Goal: Information Seeking & Learning: Check status

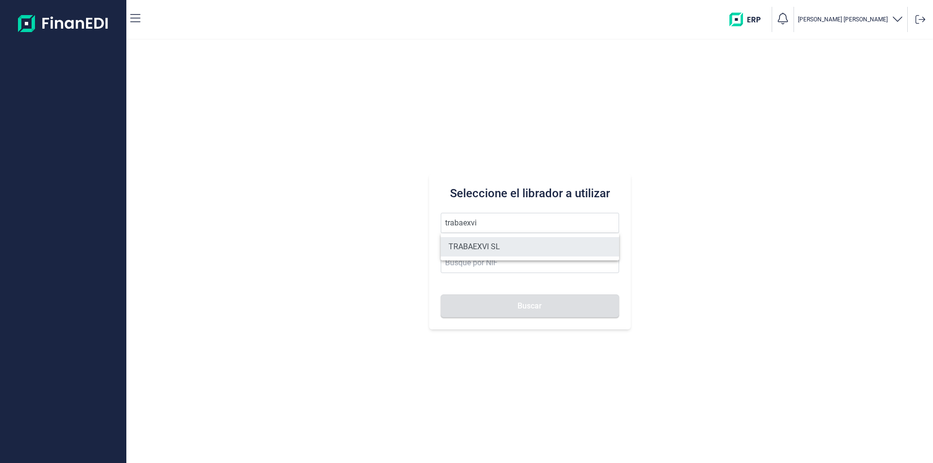
click at [485, 245] on li "TRABAEXVI SL" at bounding box center [530, 246] width 178 height 19
type input "TRABAEXVI SL"
type input "B65974495"
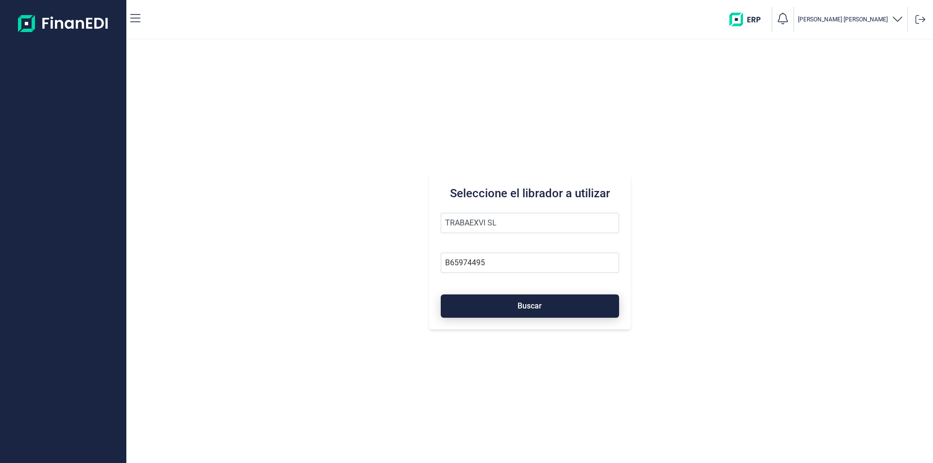
click at [504, 303] on button "Buscar" at bounding box center [530, 306] width 178 height 23
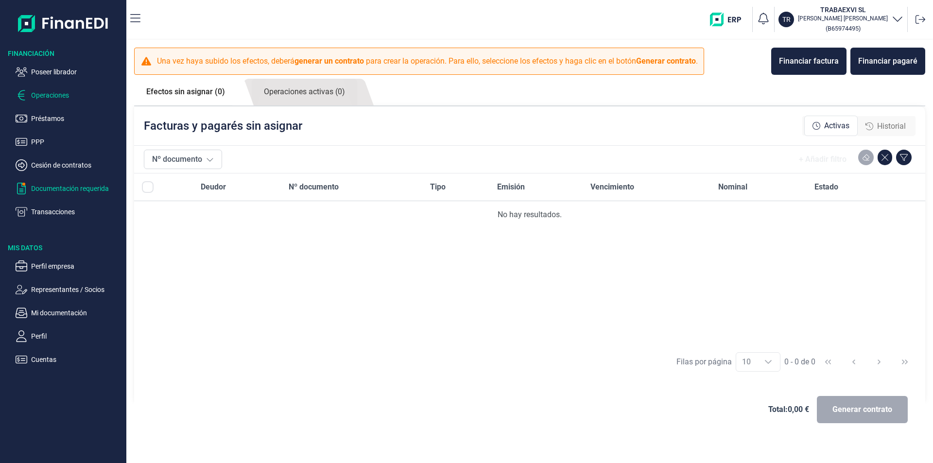
click at [66, 187] on p "Documentación requerida" at bounding box center [76, 189] width 91 height 12
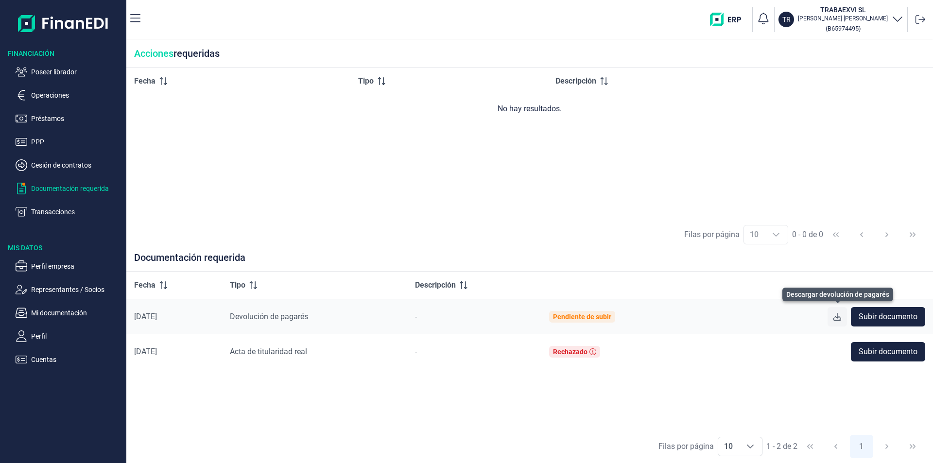
click at [838, 314] on icon at bounding box center [838, 317] width 8 height 8
click at [73, 70] on p "Poseer librador" at bounding box center [76, 72] width 91 height 12
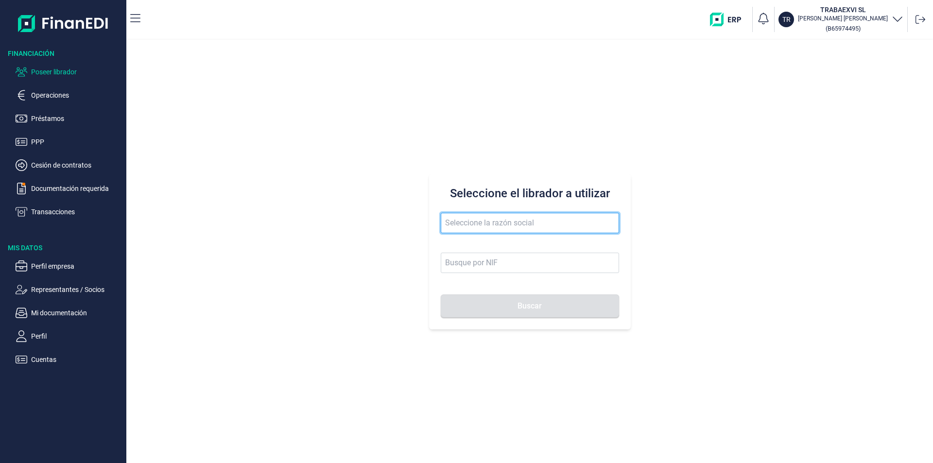
click at [461, 227] on input "text" at bounding box center [530, 223] width 178 height 20
click at [441, 295] on button "Buscar" at bounding box center [530, 306] width 178 height 23
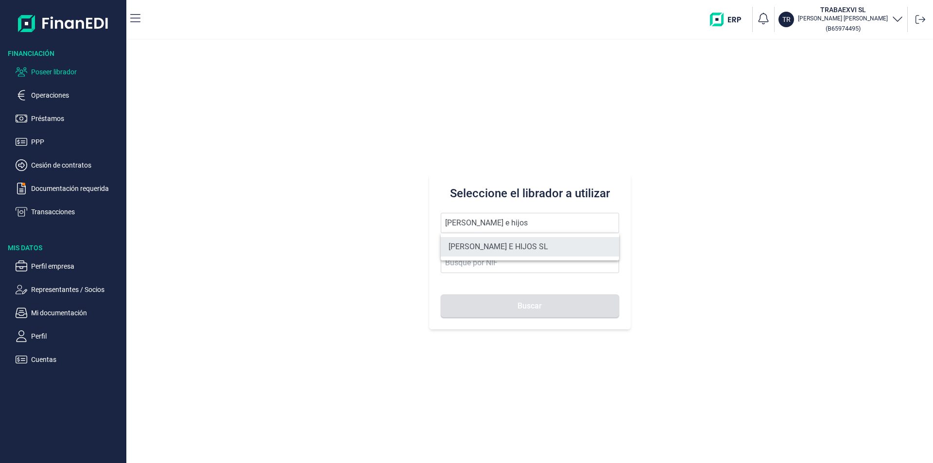
click at [503, 245] on li "[PERSON_NAME] E HIJOS SL" at bounding box center [530, 246] width 178 height 19
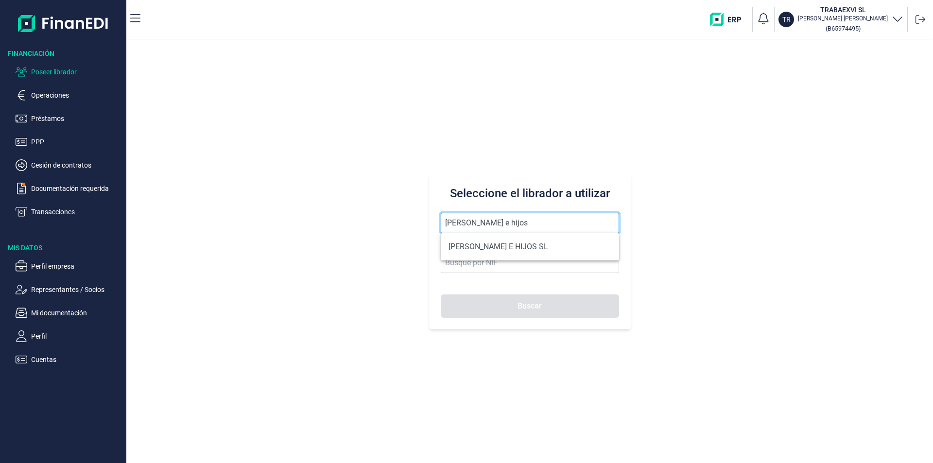
type input "[PERSON_NAME] E HIJOS SL"
type input "B35023068"
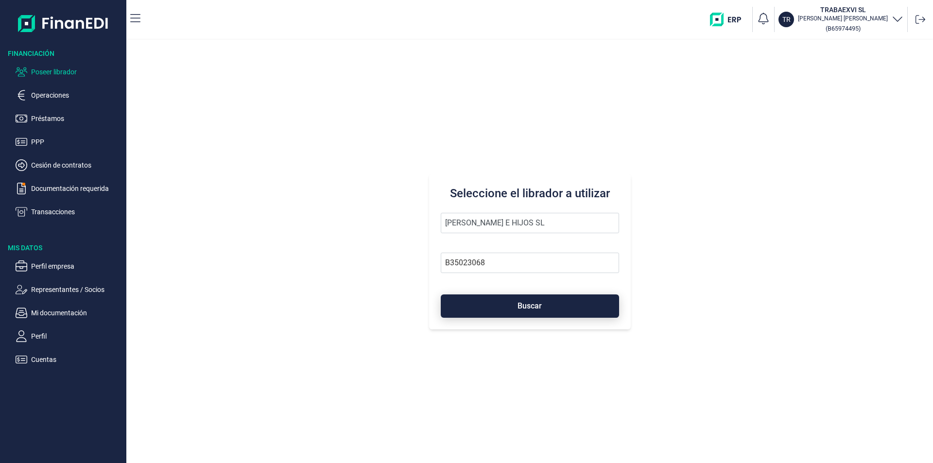
click at [513, 311] on button "Buscar" at bounding box center [530, 306] width 178 height 23
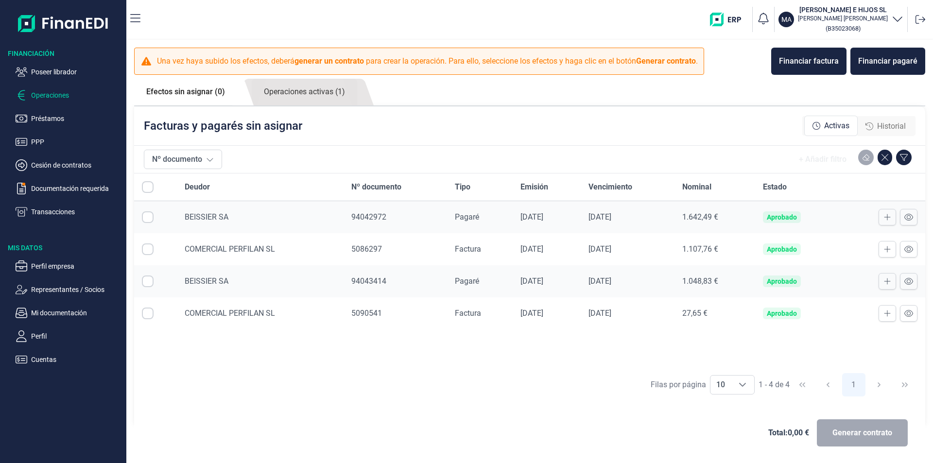
checkbox input "true"
click at [61, 266] on p "Perfil empresa" at bounding box center [76, 267] width 91 height 12
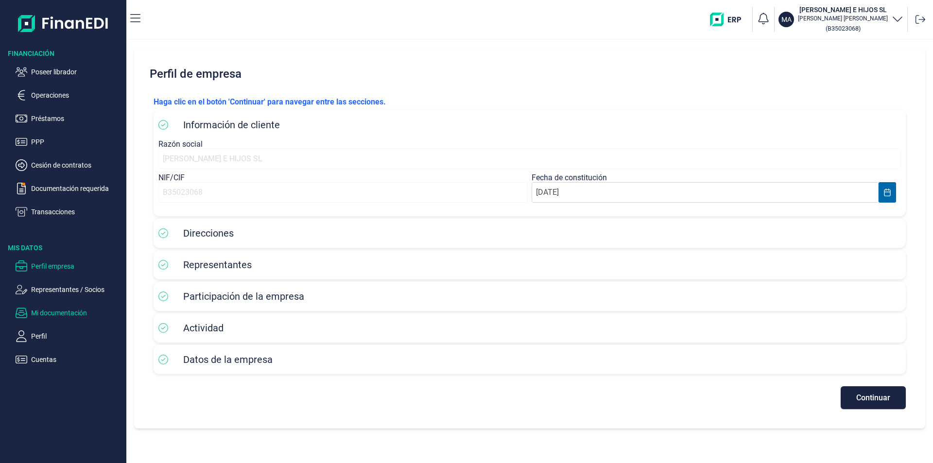
click at [69, 313] on p "Mi documentación" at bounding box center [76, 313] width 91 height 12
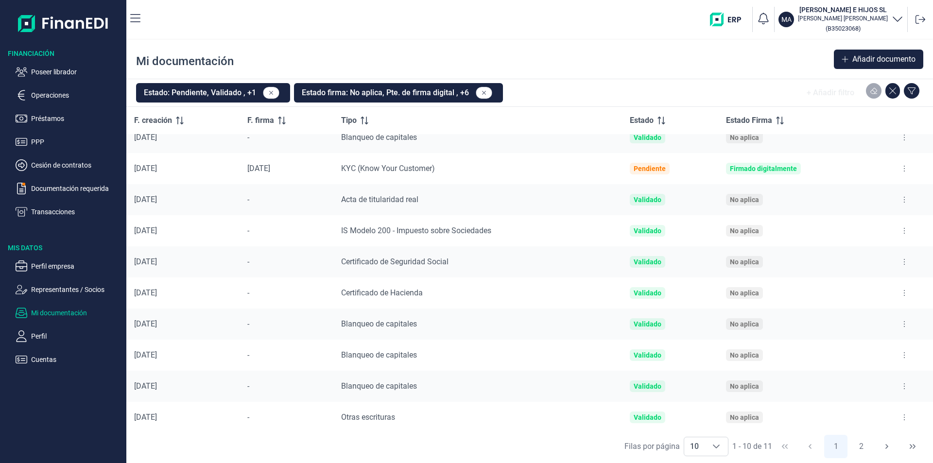
scroll to position [16, 0]
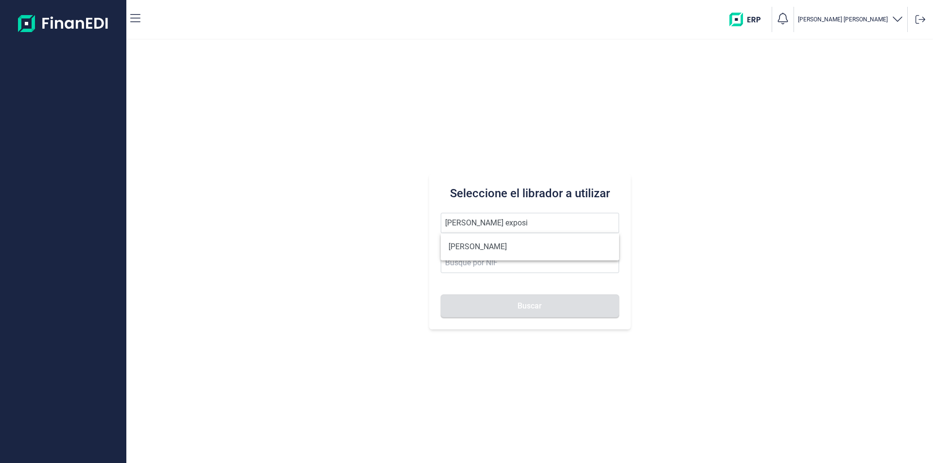
drag, startPoint x: 472, startPoint y: 241, endPoint x: 487, endPoint y: 258, distance: 22.4
click at [473, 242] on li "[PERSON_NAME]" at bounding box center [530, 246] width 178 height 19
type input "[PERSON_NAME]"
type input "60520338R"
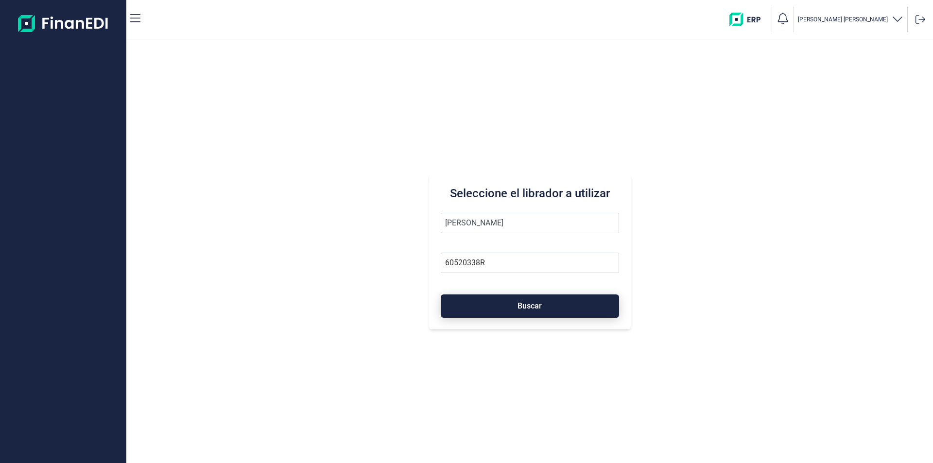
click at [526, 304] on span "Buscar" at bounding box center [530, 305] width 24 height 7
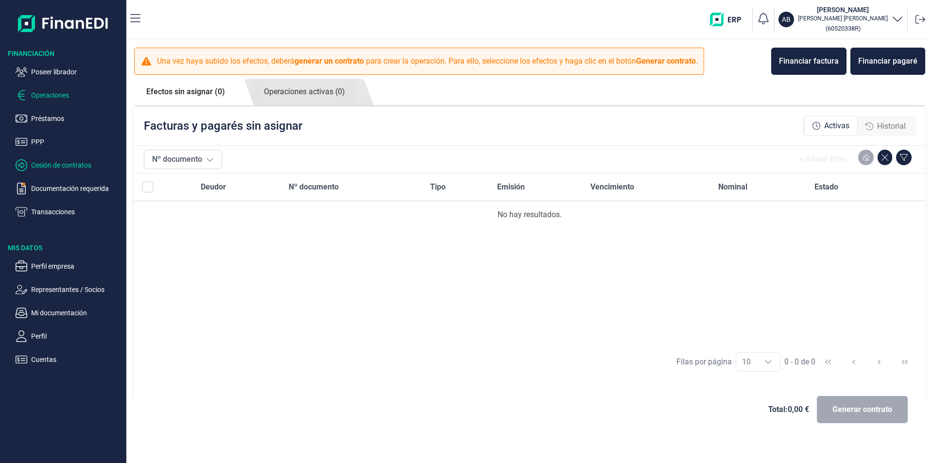
click at [60, 165] on p "Cesión de contratos" at bounding box center [76, 165] width 91 height 12
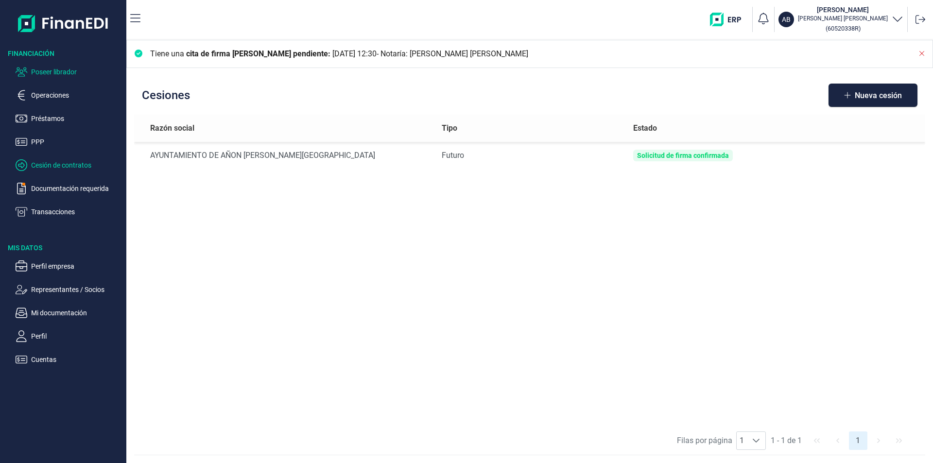
click at [58, 73] on p "Poseer librador" at bounding box center [76, 72] width 91 height 12
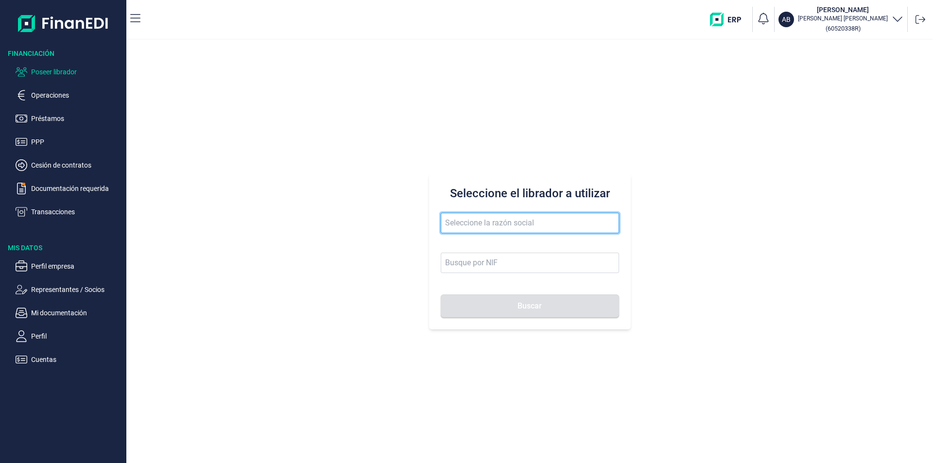
click at [470, 225] on input "text" at bounding box center [530, 223] width 178 height 20
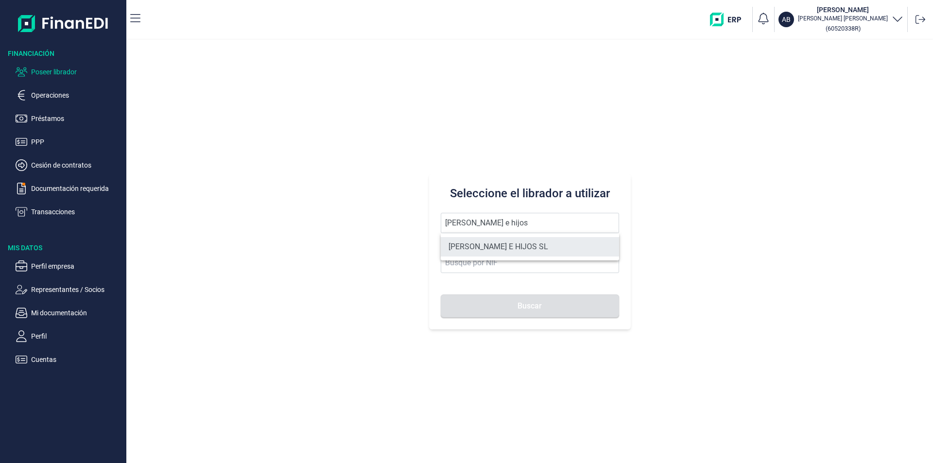
click at [501, 245] on li "[PERSON_NAME] E HIJOS SL" at bounding box center [530, 246] width 178 height 19
type input "[PERSON_NAME] E HIJOS SL"
type input "B35023068"
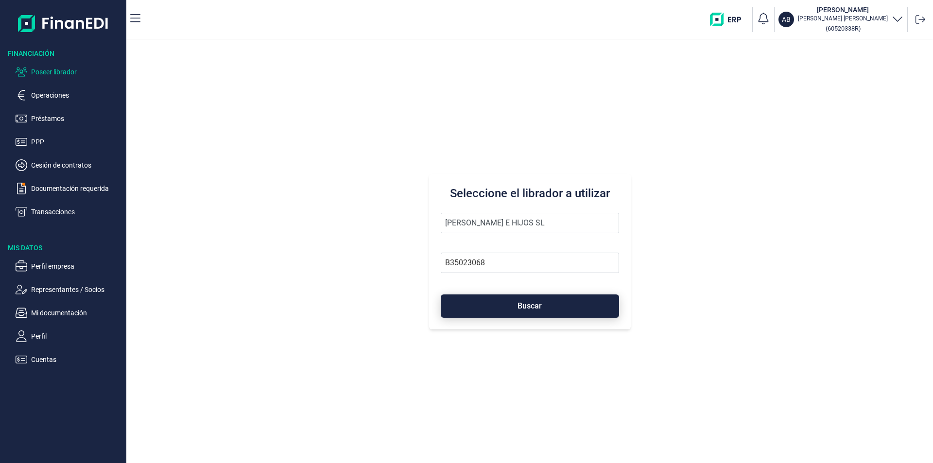
click at [517, 309] on button "Buscar" at bounding box center [530, 306] width 178 height 23
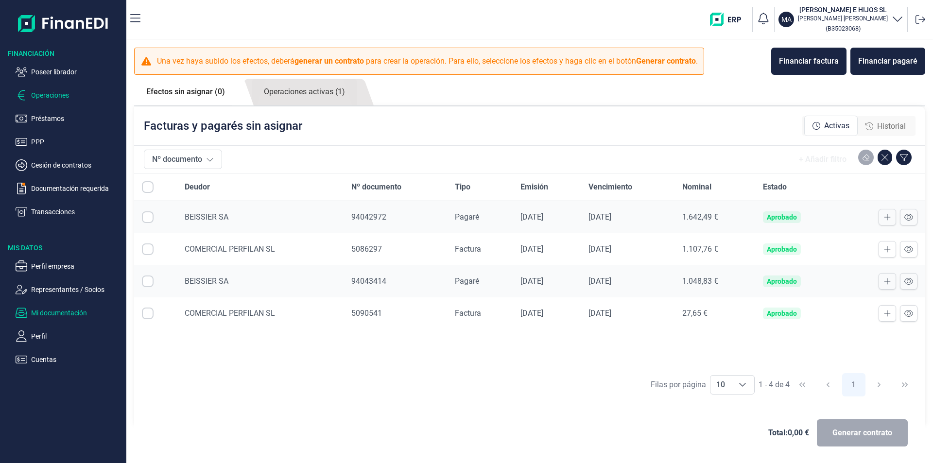
checkbox input "true"
click at [67, 310] on p "Mi documentación" at bounding box center [76, 313] width 91 height 12
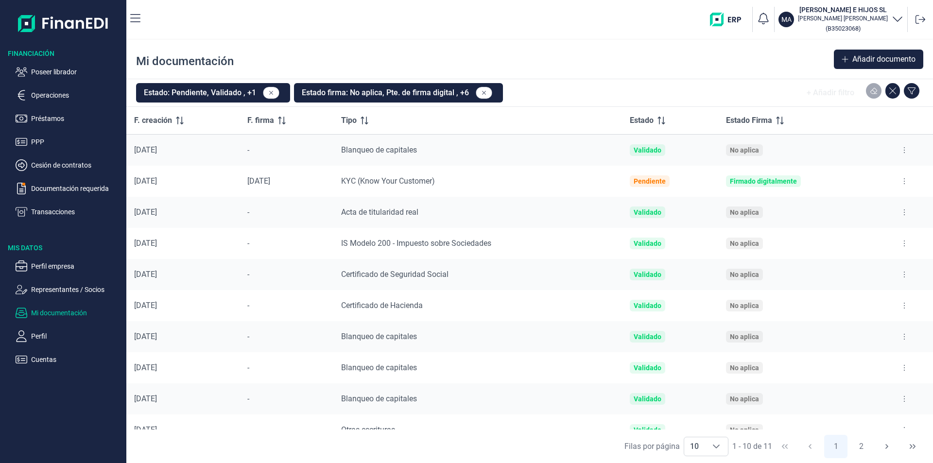
click at [899, 210] on button at bounding box center [904, 213] width 17 height 16
click at [838, 235] on span "Ver documento" at bounding box center [841, 237] width 46 height 10
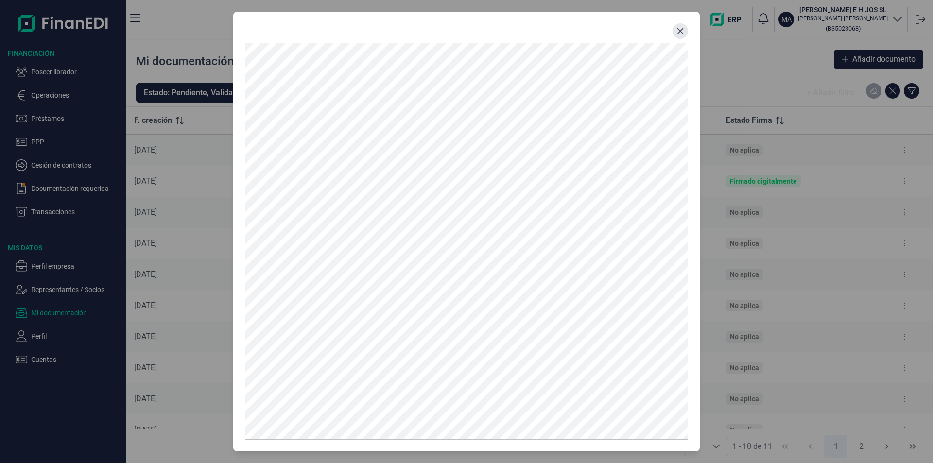
click at [682, 32] on icon "Close" at bounding box center [681, 31] width 8 height 8
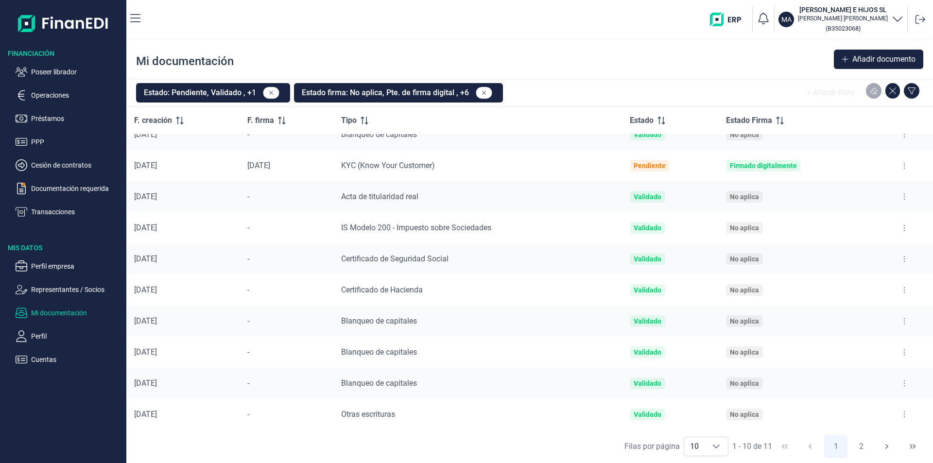
scroll to position [16, 0]
click at [904, 413] on icon at bounding box center [905, 414] width 2 height 8
click at [834, 361] on li "Ver documento" at bounding box center [854, 366] width 111 height 17
click at [836, 367] on span "Ver documento" at bounding box center [841, 367] width 46 height 10
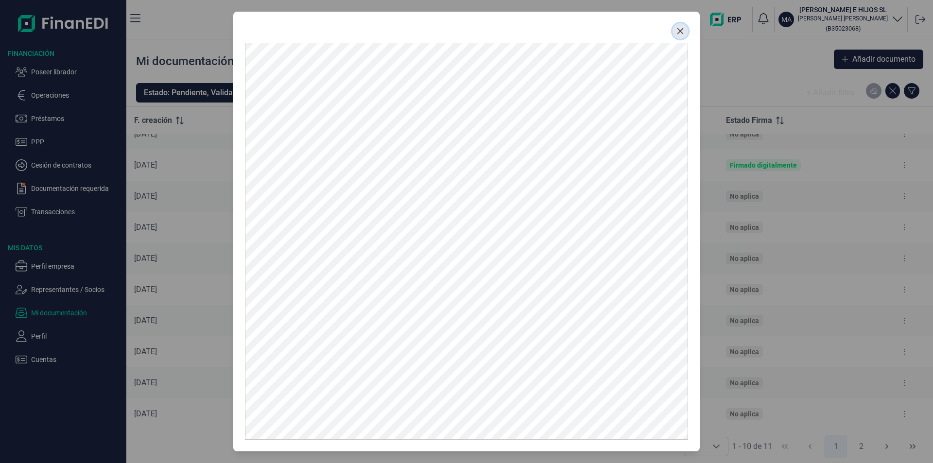
click at [685, 30] on button "Close" at bounding box center [681, 31] width 16 height 16
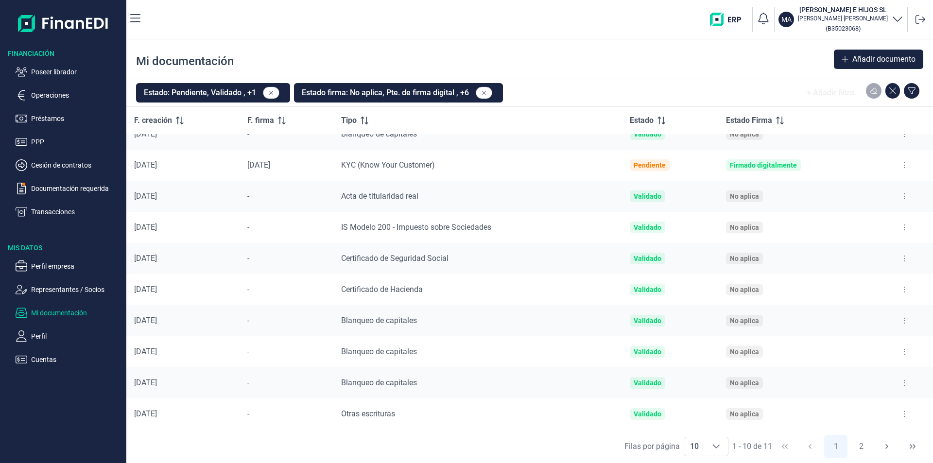
click at [899, 227] on button at bounding box center [904, 228] width 17 height 16
click at [849, 248] on span "Ver documento" at bounding box center [841, 252] width 46 height 10
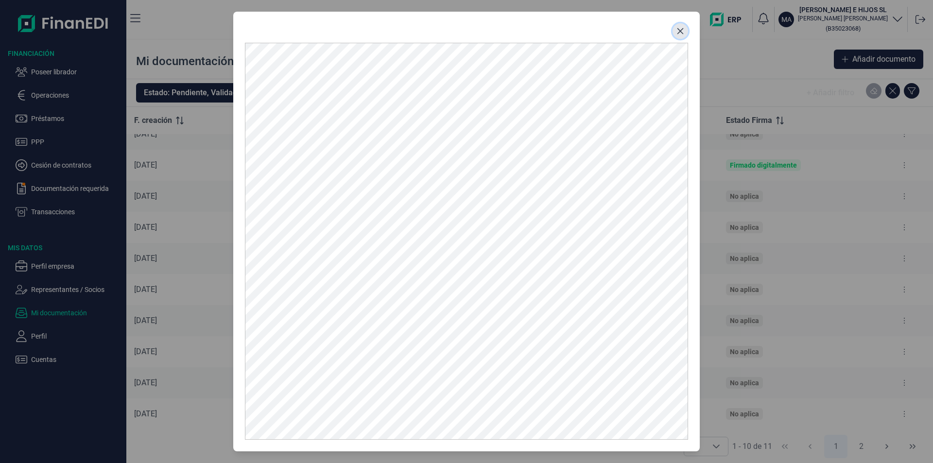
click at [680, 31] on icon "Close" at bounding box center [681, 31] width 8 height 8
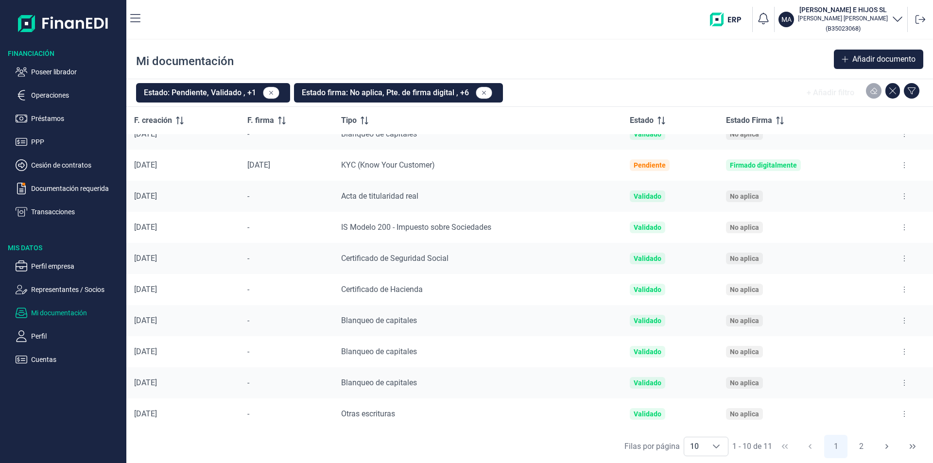
click at [904, 225] on icon at bounding box center [905, 228] width 2 height 8
click at [854, 253] on span "Ver documento" at bounding box center [841, 252] width 46 height 10
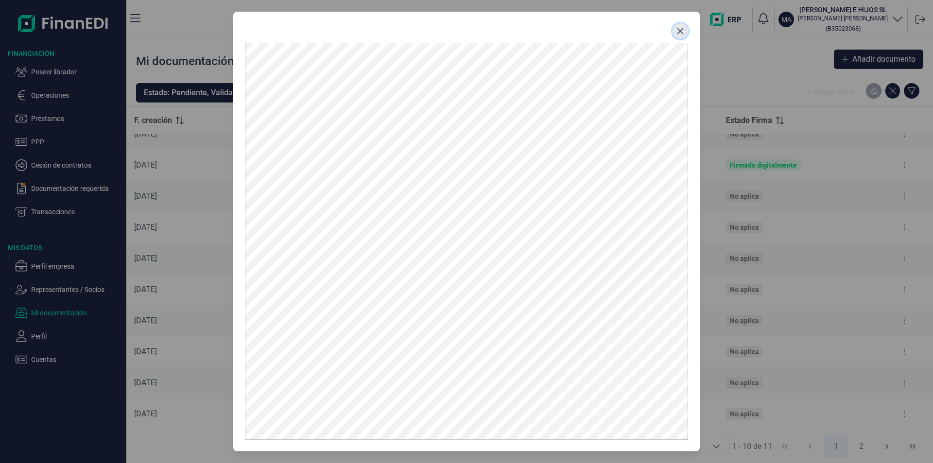
click at [682, 31] on icon "Close" at bounding box center [681, 31] width 8 height 8
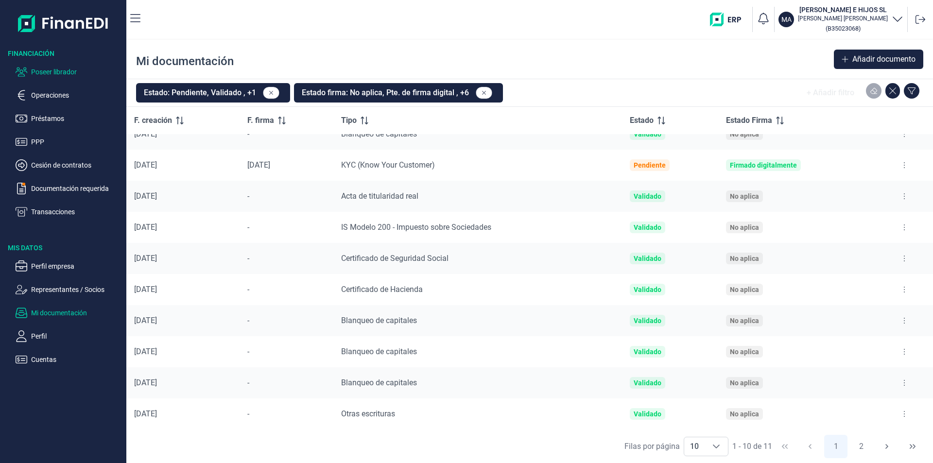
click at [65, 70] on p "Poseer librador" at bounding box center [76, 72] width 91 height 12
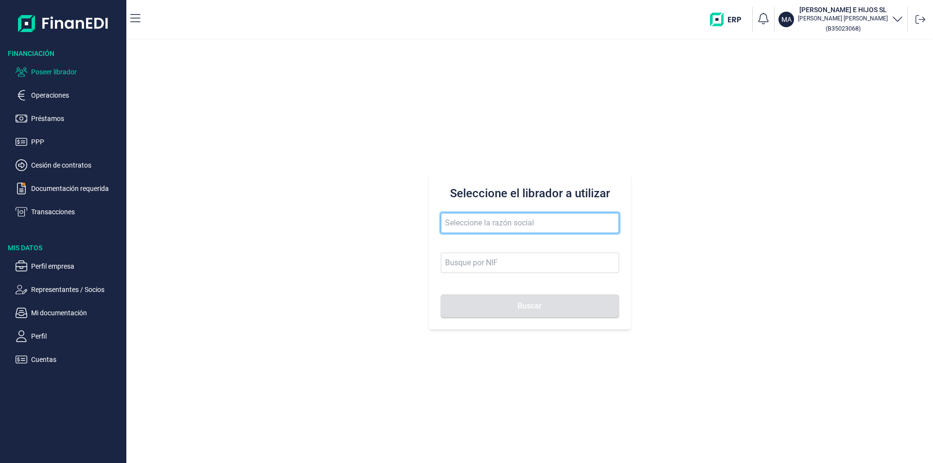
click at [447, 221] on input "text" at bounding box center [530, 223] width 178 height 20
drag, startPoint x: 511, startPoint y: 218, endPoint x: 417, endPoint y: 220, distance: 94.8
click at [437, 218] on div "Seleccione el librador a utilizar somar capital [GEOGRAPHIC_DATA]" at bounding box center [530, 252] width 202 height 156
type input "somar capital"
click at [57, 312] on p "Mi documentación" at bounding box center [76, 313] width 91 height 12
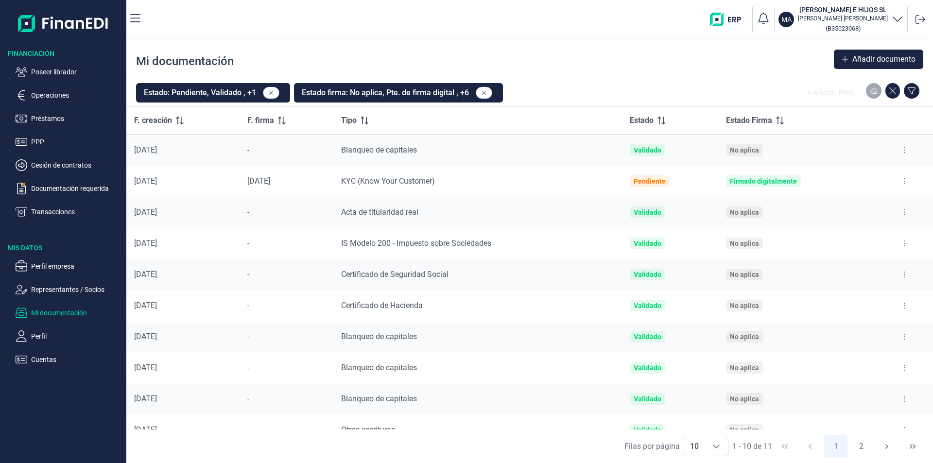
scroll to position [16, 0]
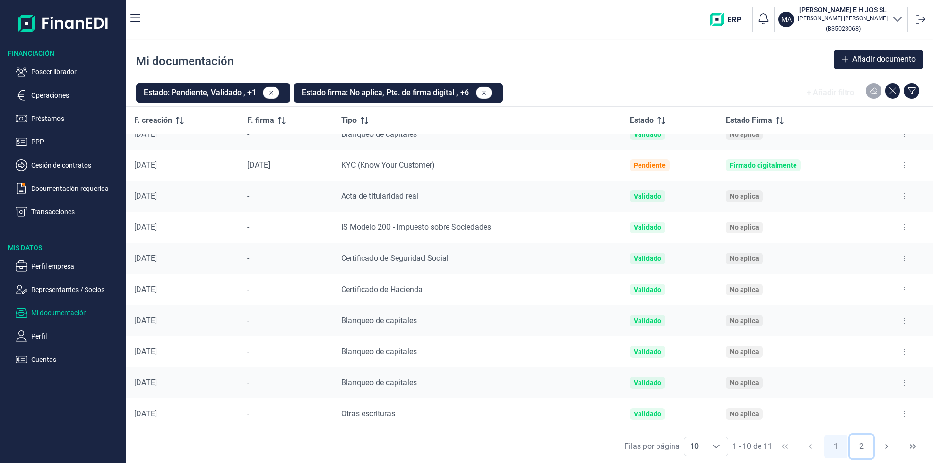
click at [863, 445] on button "2" at bounding box center [861, 446] width 23 height 23
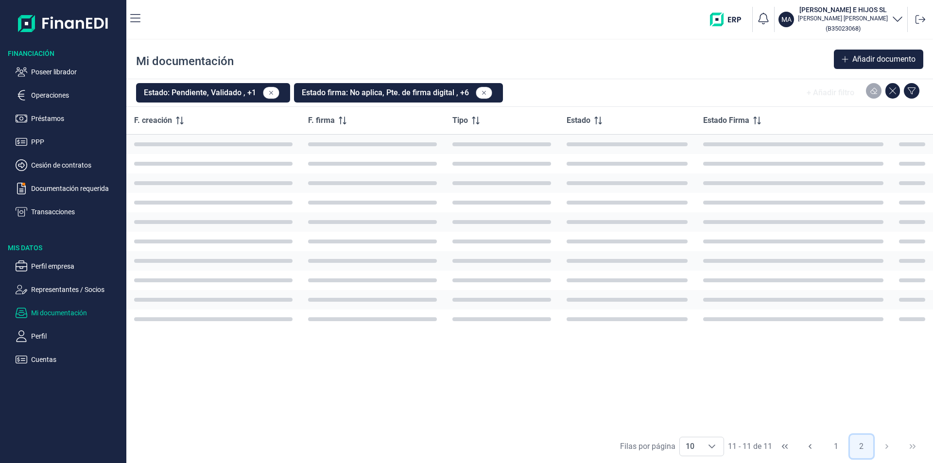
scroll to position [0, 0]
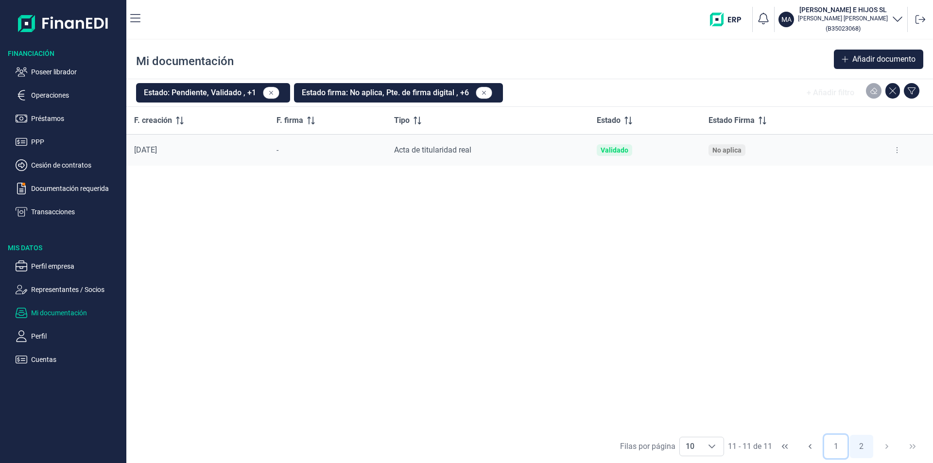
click at [835, 446] on button "1" at bounding box center [835, 446] width 23 height 23
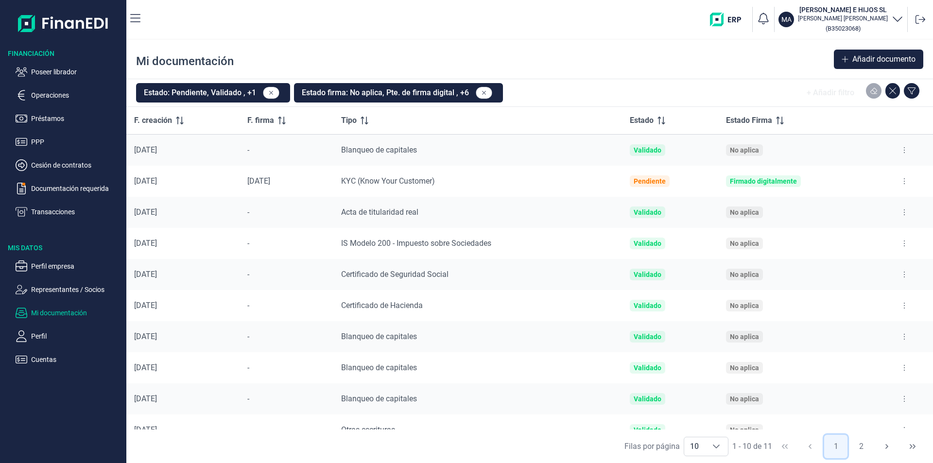
scroll to position [16, 0]
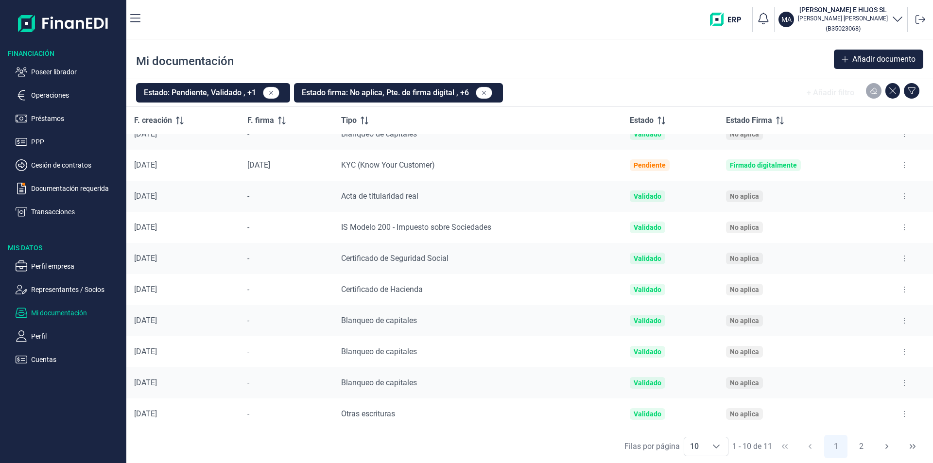
click at [903, 414] on button at bounding box center [904, 414] width 17 height 16
click at [845, 365] on span "Ver documento" at bounding box center [841, 367] width 46 height 10
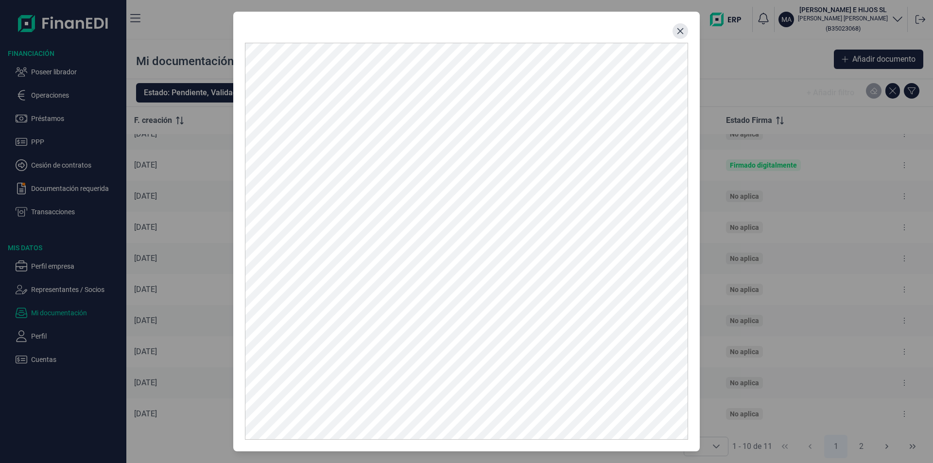
click at [681, 29] on icon "Close" at bounding box center [681, 31] width 8 height 8
